Goal: Task Accomplishment & Management: Manage account settings

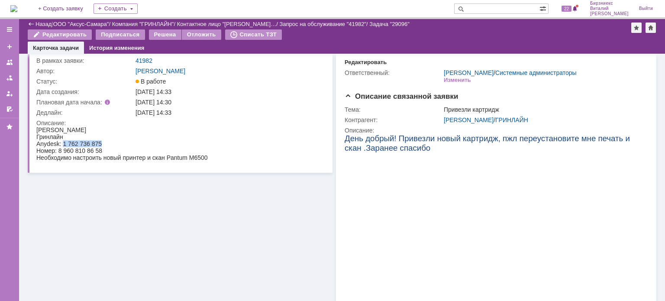
scroll to position [43, 0]
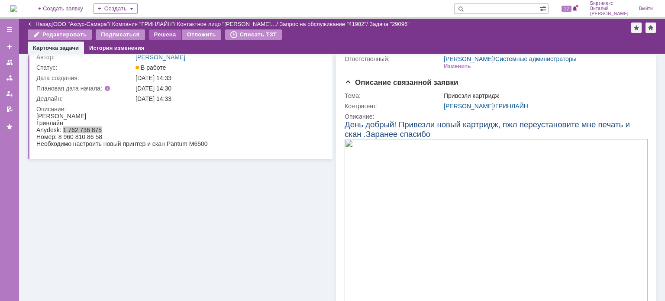
click at [165, 37] on div "Решена" at bounding box center [165, 34] width 32 height 10
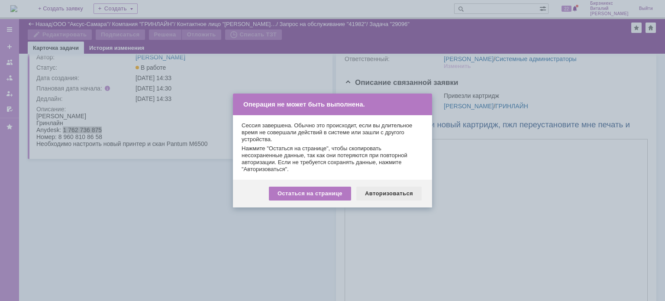
click at [376, 191] on div "Авторизоваться" at bounding box center [388, 194] width 65 height 14
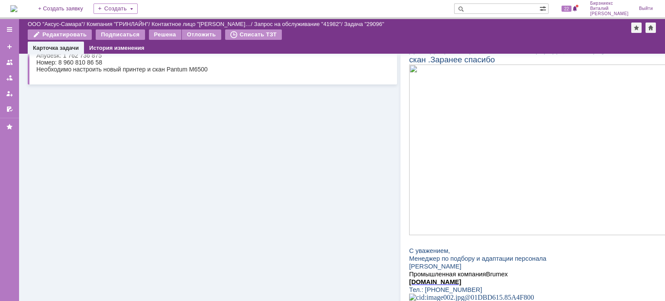
scroll to position [130, 0]
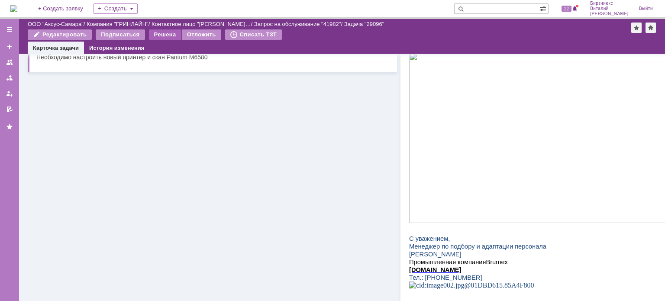
click at [156, 33] on div "Решена" at bounding box center [165, 34] width 32 height 10
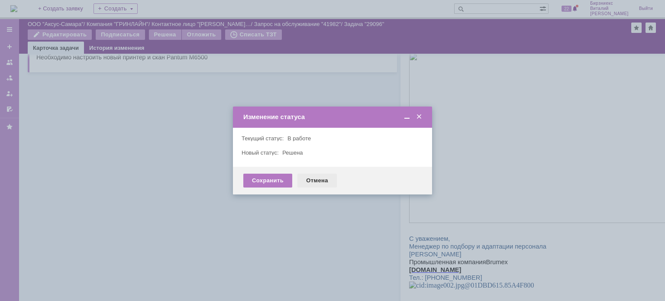
click at [306, 181] on div "Отмена" at bounding box center [317, 181] width 39 height 14
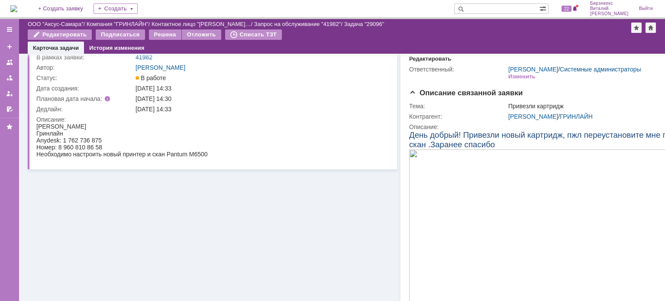
scroll to position [0, 0]
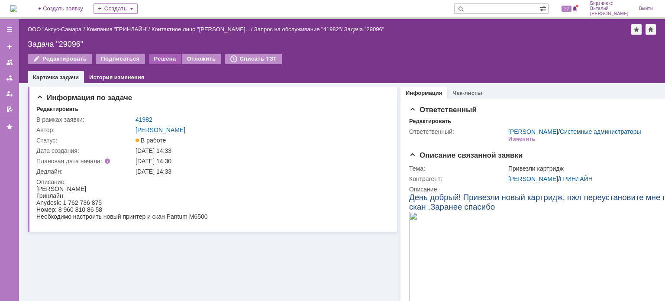
click at [161, 59] on div "Решена" at bounding box center [165, 59] width 32 height 10
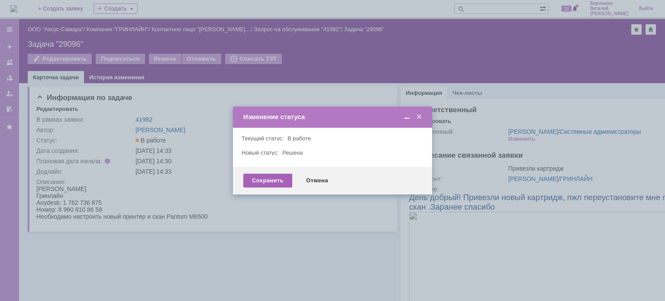
click at [277, 179] on div "Сохранить" at bounding box center [267, 181] width 49 height 14
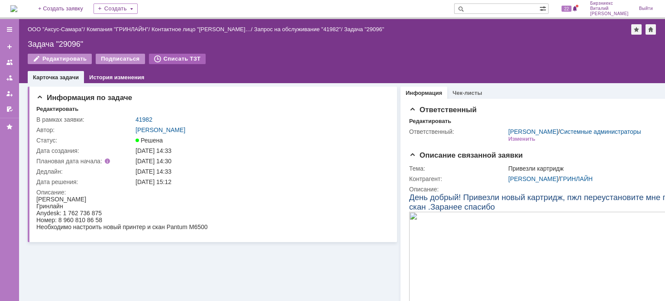
click at [162, 58] on div "Списать ТЗТ" at bounding box center [177, 59] width 57 height 10
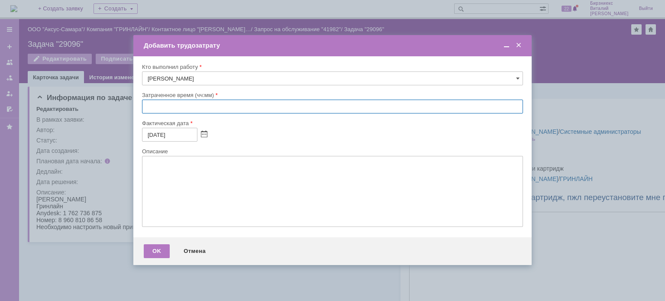
click at [146, 105] on input "text" at bounding box center [332, 107] width 381 height 14
type input "0:__"
type input "00:30"
click at [155, 201] on textarea at bounding box center [332, 191] width 381 height 71
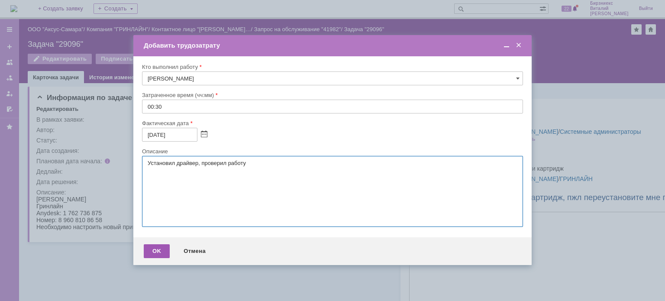
type textarea "Установил драйвер, проверил работу"
click at [162, 250] on div "OK" at bounding box center [157, 251] width 26 height 14
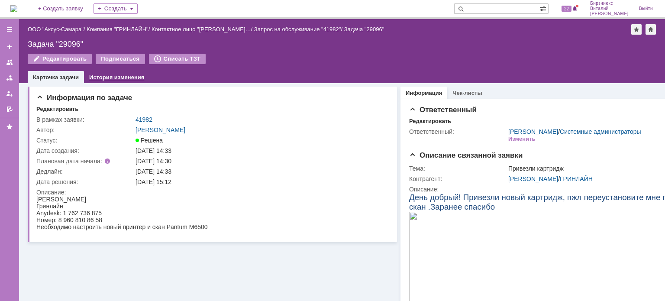
click at [141, 78] on link "История изменения" at bounding box center [116, 77] width 55 height 6
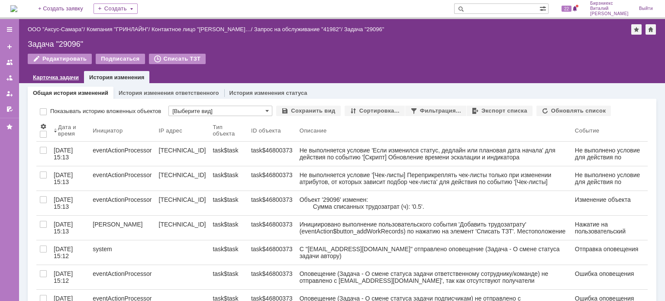
click at [56, 79] on link "Карточка задачи" at bounding box center [56, 77] width 46 height 6
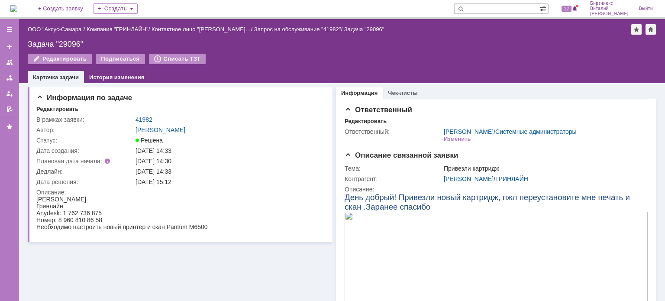
click at [17, 10] on img at bounding box center [13, 8] width 7 height 7
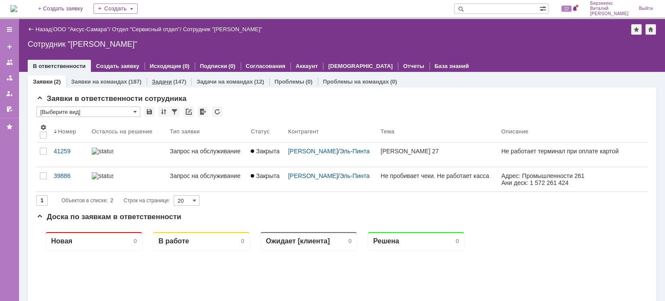
click at [169, 82] on link "Задачи" at bounding box center [162, 81] width 20 height 6
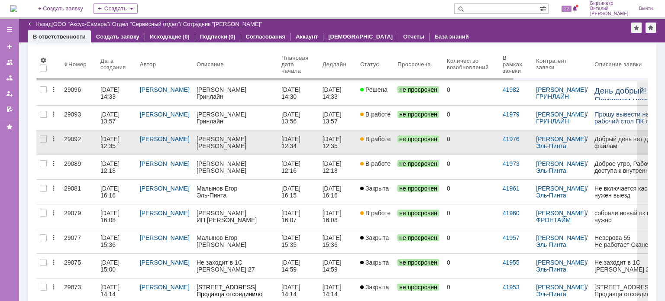
click at [176, 143] on div "[PERSON_NAME]" at bounding box center [165, 139] width 50 height 7
click at [120, 144] on div "[DATE] 12:35" at bounding box center [116, 143] width 32 height 14
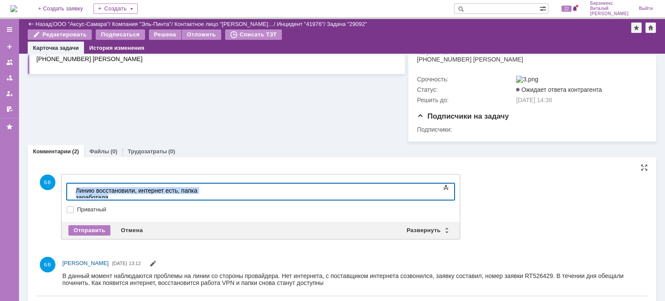
drag, startPoint x: 257, startPoint y: 196, endPoint x: 54, endPoint y: 188, distance: 202.9
click at [72, 188] on html "Линию восстановили, интернет есть, папка заработала" at bounding box center [137, 194] width 130 height 21
copy div "Линию восстановили, интернет есть, папка заработала"
click at [98, 231] on div "Отправить" at bounding box center [89, 230] width 42 height 10
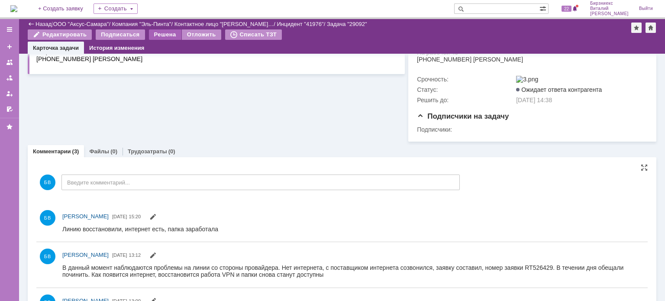
click at [170, 37] on div "Решена" at bounding box center [165, 34] width 32 height 10
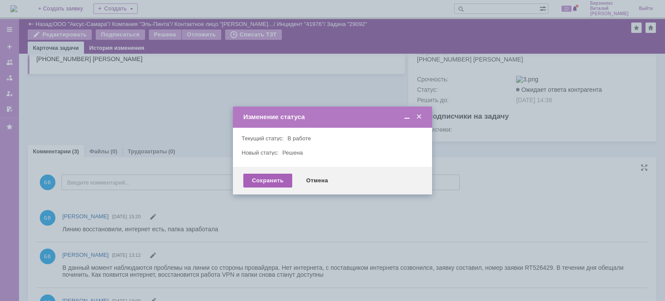
click at [269, 178] on div "Сохранить" at bounding box center [267, 181] width 49 height 14
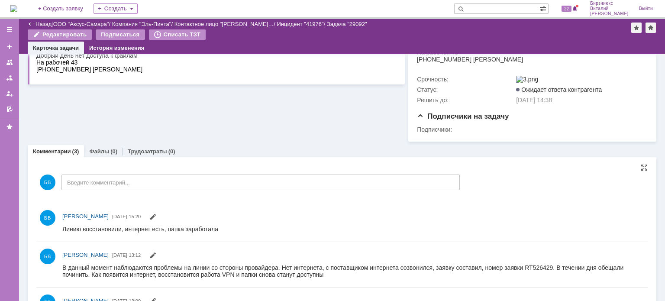
click at [49, 26] on link "Назад" at bounding box center [44, 24] width 16 height 6
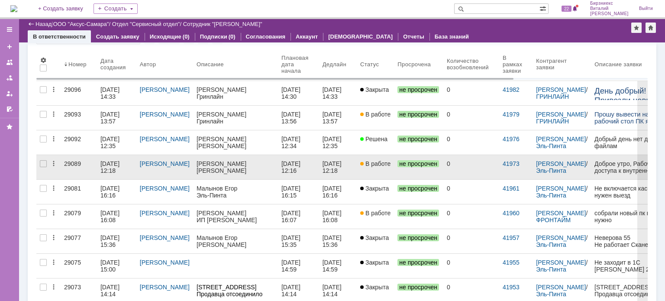
click at [121, 169] on div "[DATE] 12:18" at bounding box center [116, 167] width 32 height 14
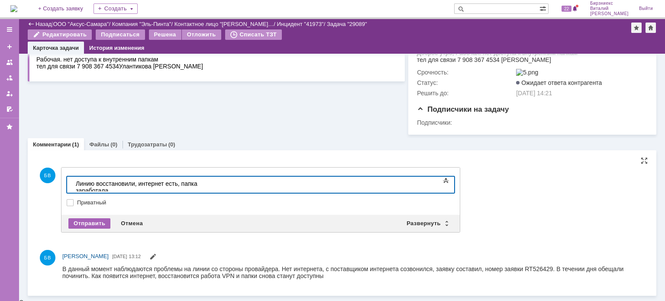
click at [96, 228] on div "Отправить" at bounding box center [89, 223] width 42 height 10
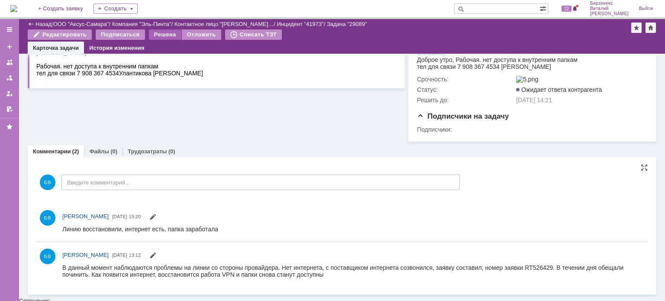
click at [164, 34] on div "Решена" at bounding box center [165, 34] width 32 height 10
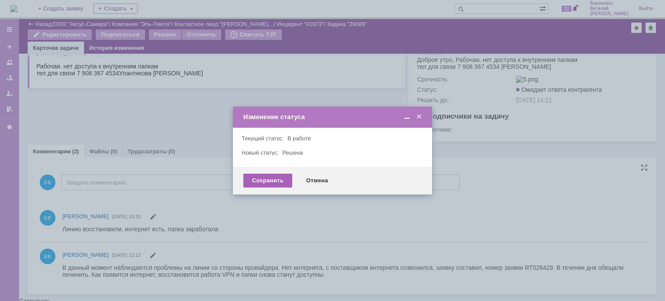
click at [280, 177] on div "Сохранить" at bounding box center [267, 181] width 49 height 14
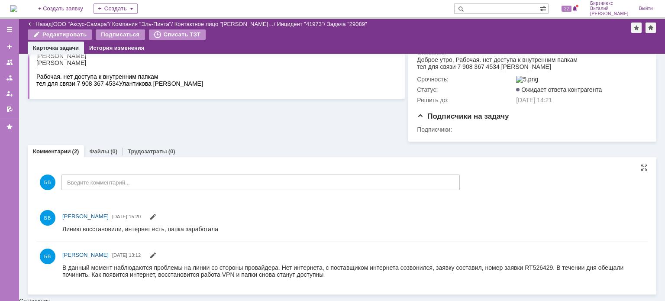
click at [35, 23] on div "Назад" at bounding box center [40, 24] width 24 height 6
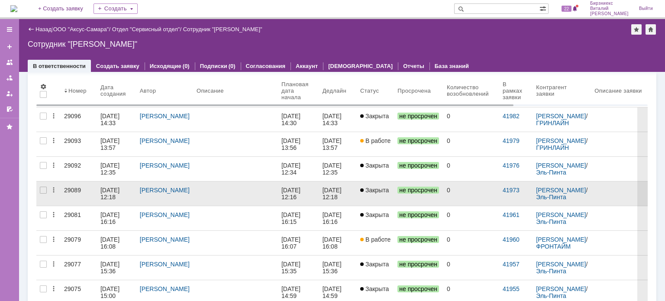
scroll to position [83, 0]
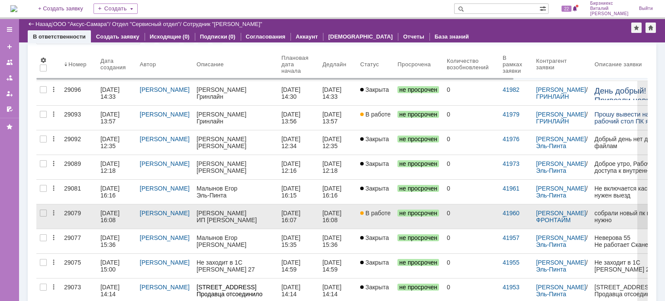
click at [119, 215] on div "[DATE] 16:08" at bounding box center [110, 217] width 21 height 14
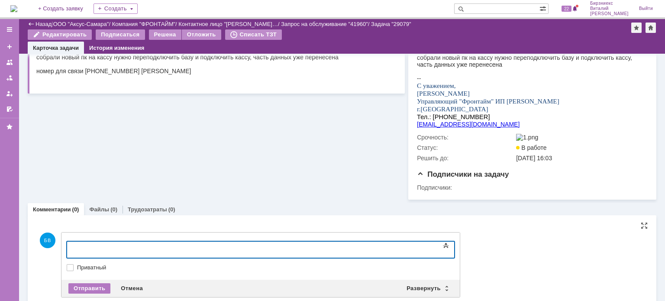
scroll to position [136, 0]
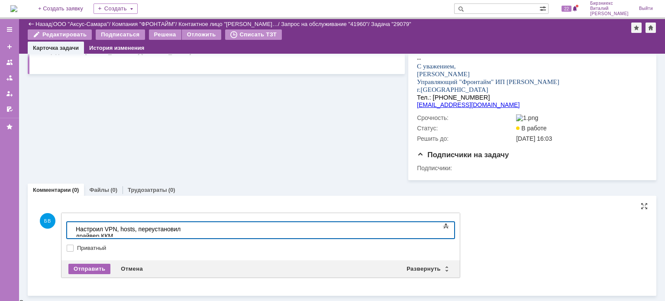
click at [99, 268] on div "Отправить" at bounding box center [89, 269] width 42 height 10
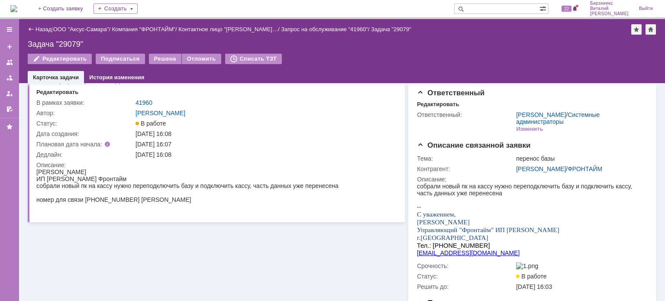
scroll to position [0, 0]
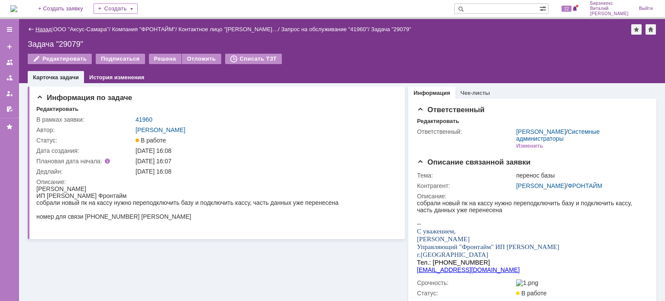
click at [49, 31] on link "Назад" at bounding box center [44, 29] width 16 height 6
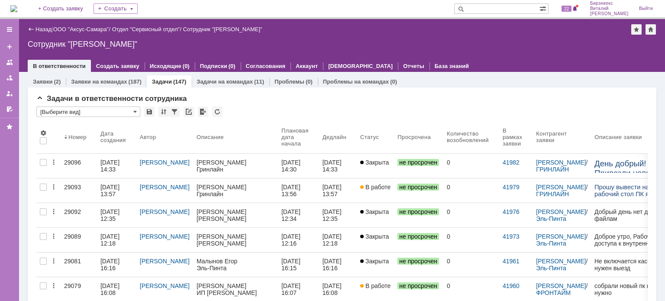
click at [116, 190] on div "[DATE] 13:57" at bounding box center [110, 191] width 21 height 14
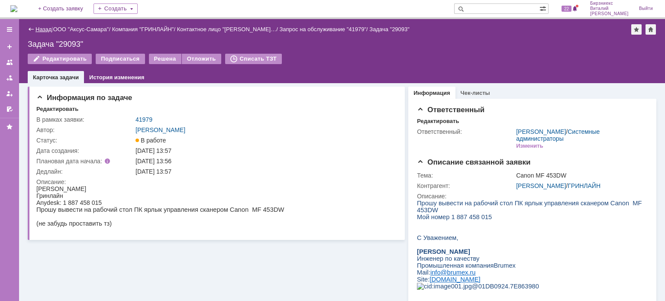
click at [43, 29] on link "Назад" at bounding box center [44, 29] width 16 height 6
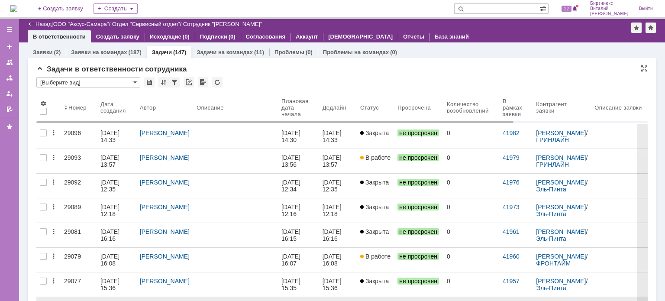
scroll to position [87, 0]
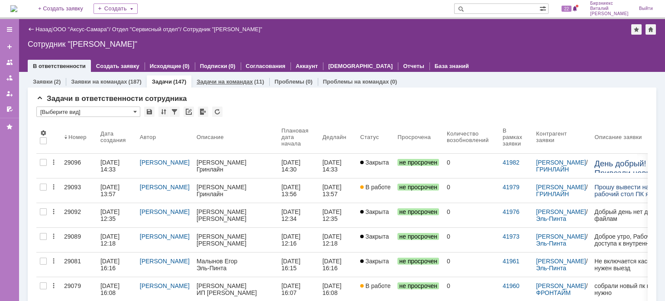
click at [207, 77] on div "Задачи на командах (11)" at bounding box center [230, 81] width 78 height 13
